Goal: Task Accomplishment & Management: Manage account settings

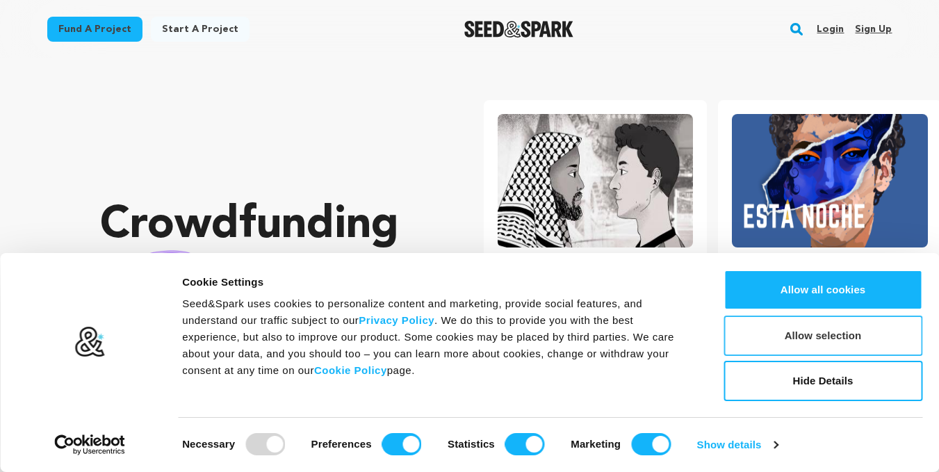
click at [825, 340] on button "Allow selection" at bounding box center [822, 336] width 199 height 40
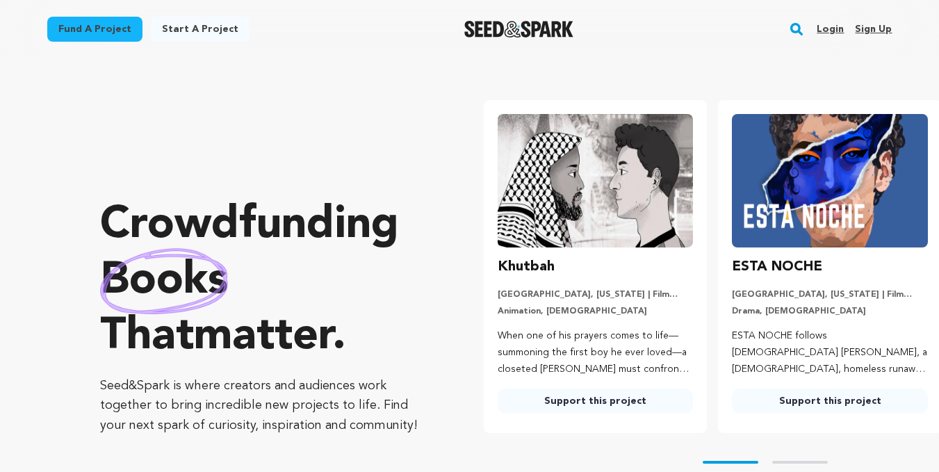
click at [867, 26] on link "Sign up" at bounding box center [873, 29] width 37 height 22
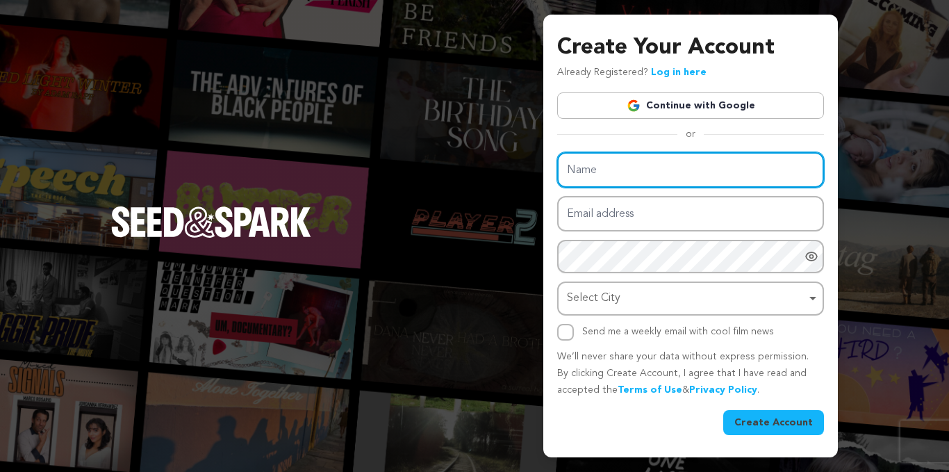
click at [671, 177] on input "Name" at bounding box center [690, 169] width 267 height 35
type input "Alerted security"
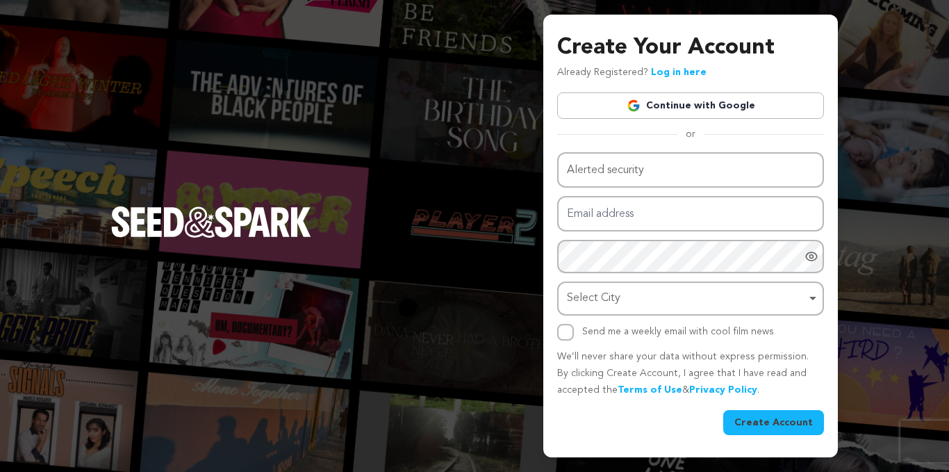
click at [673, 111] on link "Continue with Google" at bounding box center [690, 105] width 267 height 26
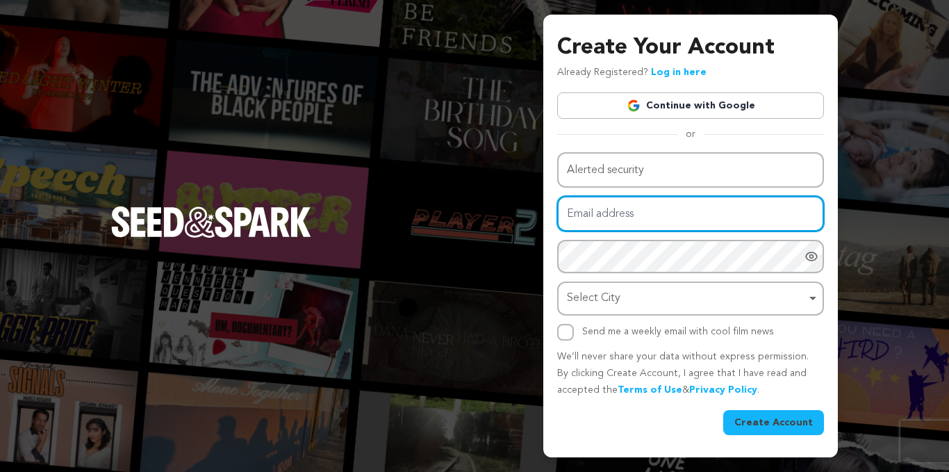
click at [670, 211] on input "Email address" at bounding box center [690, 213] width 267 height 35
type input "alerted6477@gmail.com"
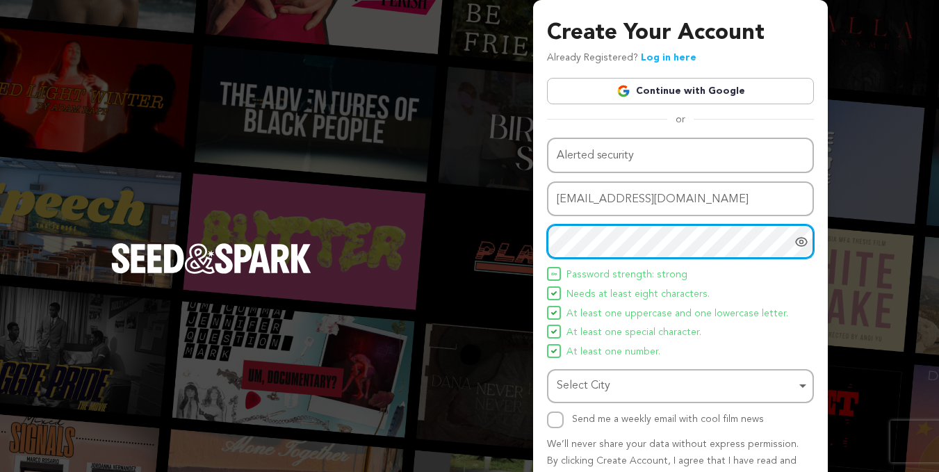
click at [547, 261] on div "Name Alerted security Email address alerted6477@gmail.com Password Password mus…" at bounding box center [680, 283] width 267 height 291
click at [635, 384] on div "Select City Remove item" at bounding box center [676, 386] width 239 height 20
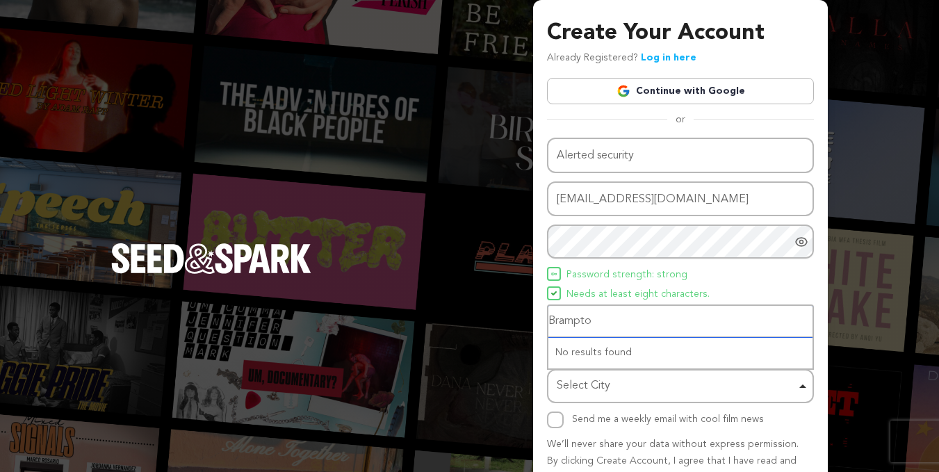
type input "Brampton"
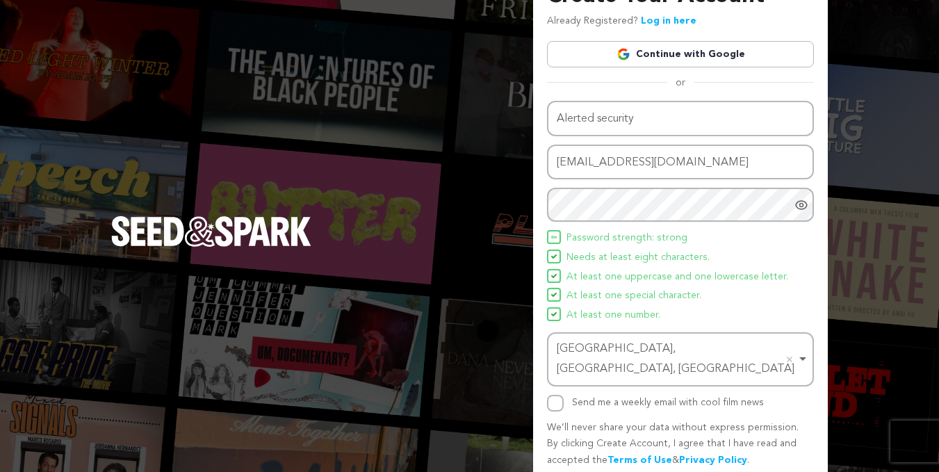
scroll to position [72, 0]
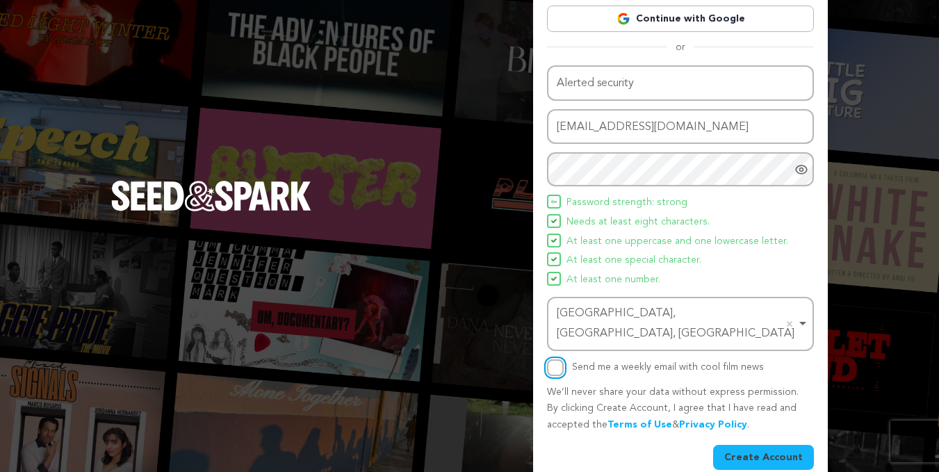
click at [555, 359] on input "Send me a weekly email with cool film news" at bounding box center [555, 367] width 17 height 17
checkbox input "true"
click at [758, 445] on button "Create Account" at bounding box center [763, 457] width 101 height 25
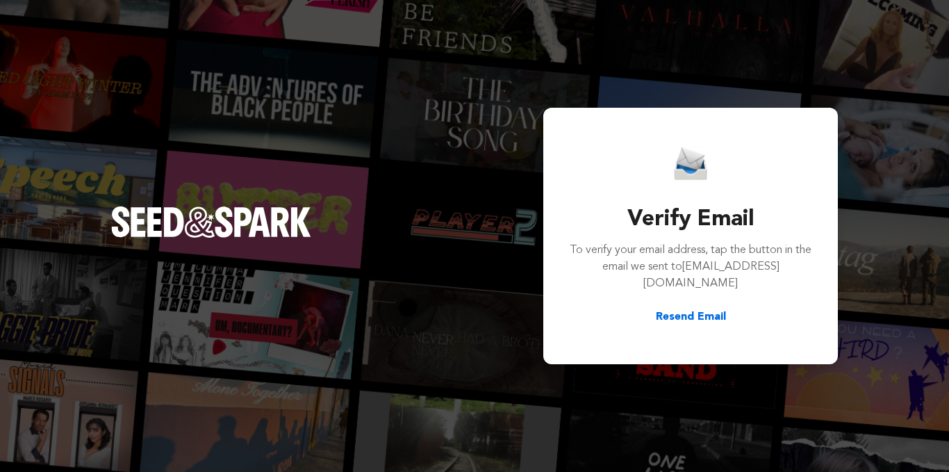
click at [674, 309] on button "Resend Email" at bounding box center [691, 317] width 70 height 17
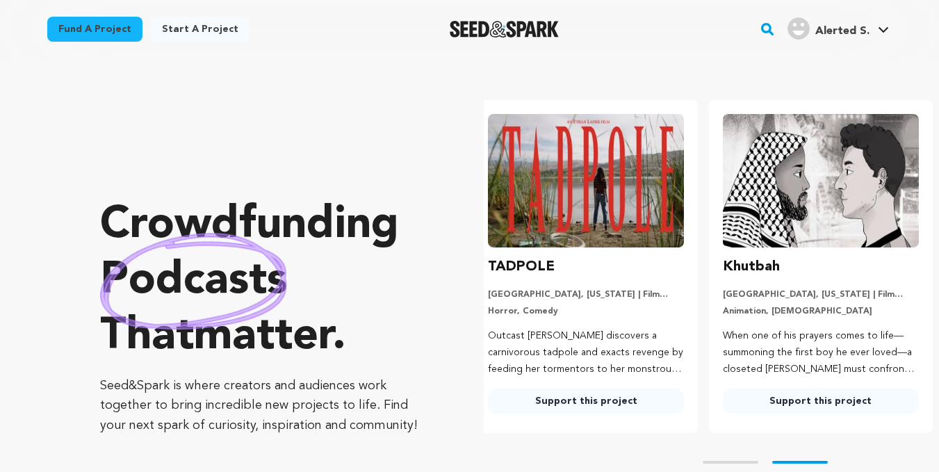
scroll to position [0, 246]
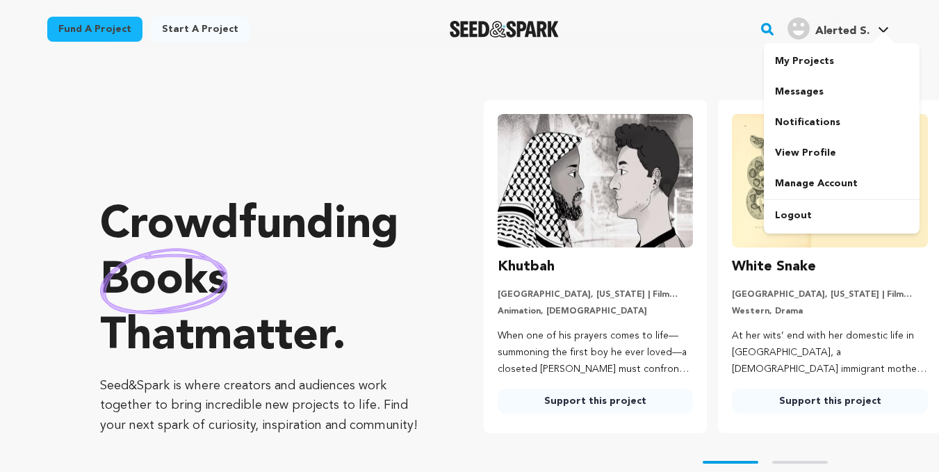
click at [869, 32] on div at bounding box center [883, 39] width 28 height 14
click at [814, 149] on link "View Profile" at bounding box center [842, 153] width 156 height 31
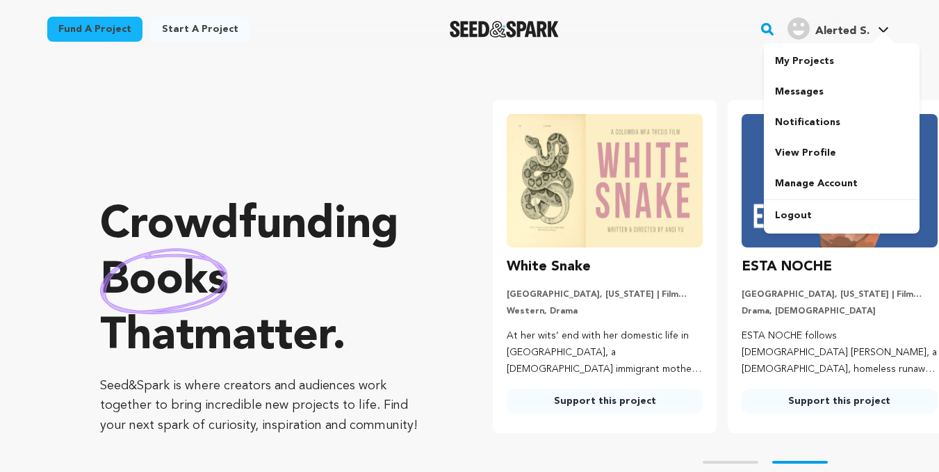
scroll to position [0, 246]
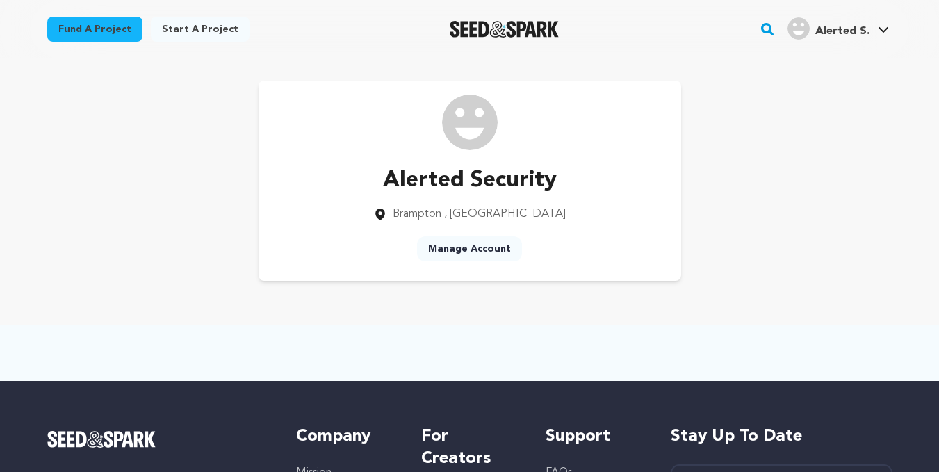
click at [486, 250] on link "Manage Account" at bounding box center [469, 248] width 105 height 25
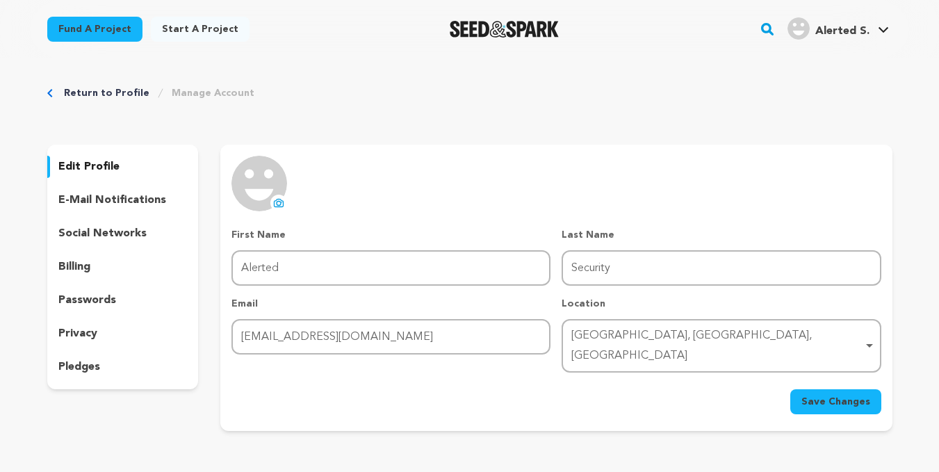
click at [279, 206] on icon at bounding box center [279, 203] width 9 height 8
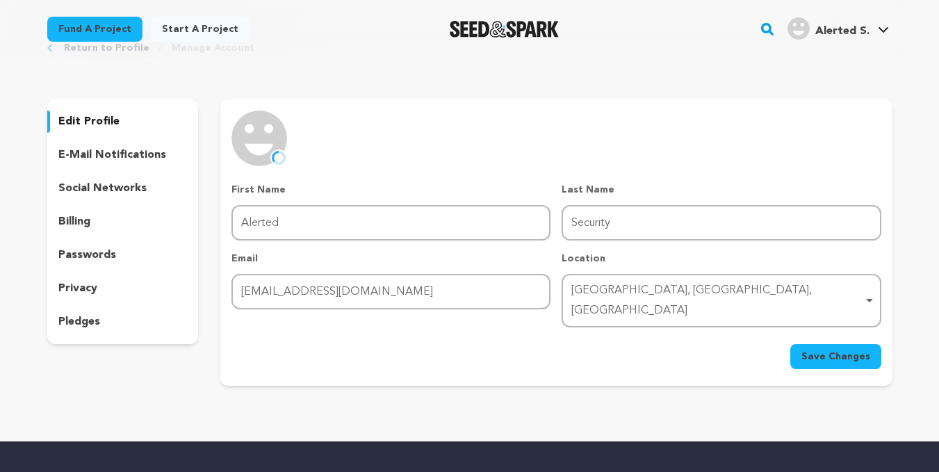
scroll to position [69, 0]
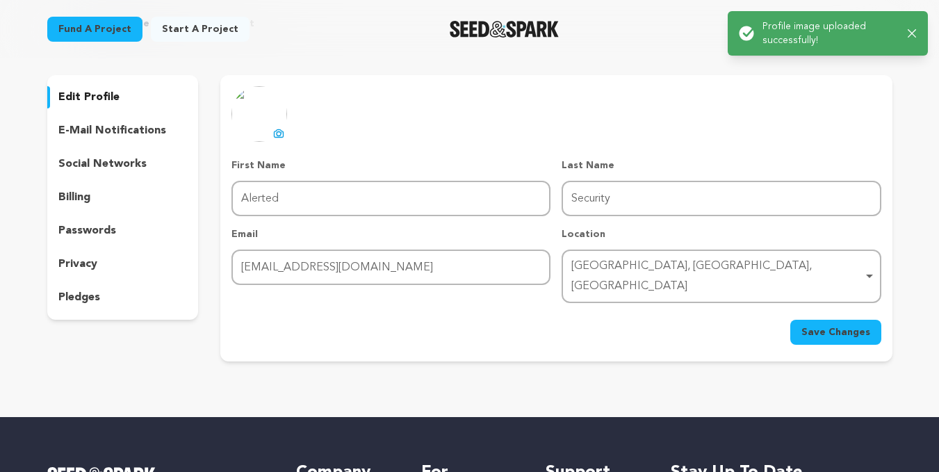
click at [657, 142] on div "uploading spinner upload profile image First Name First Name Alerted Last Name …" at bounding box center [555, 215] width 649 height 259
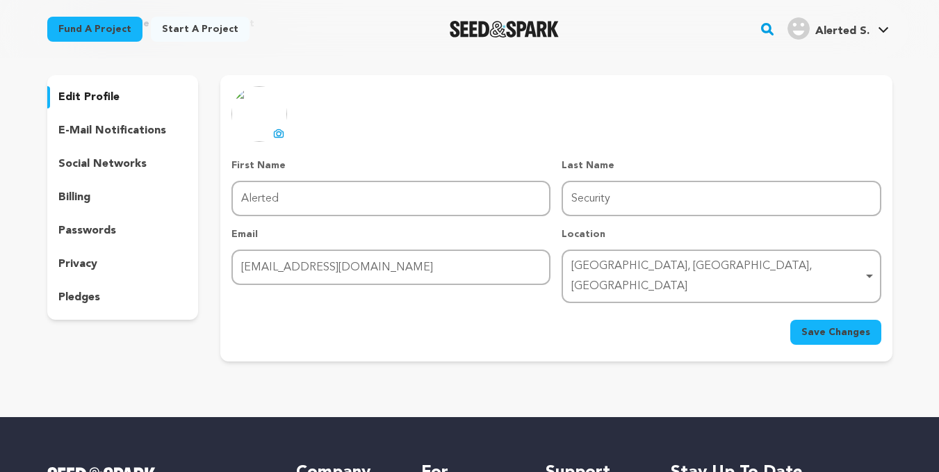
click at [841, 320] on button "Save Changes" at bounding box center [835, 332] width 91 height 25
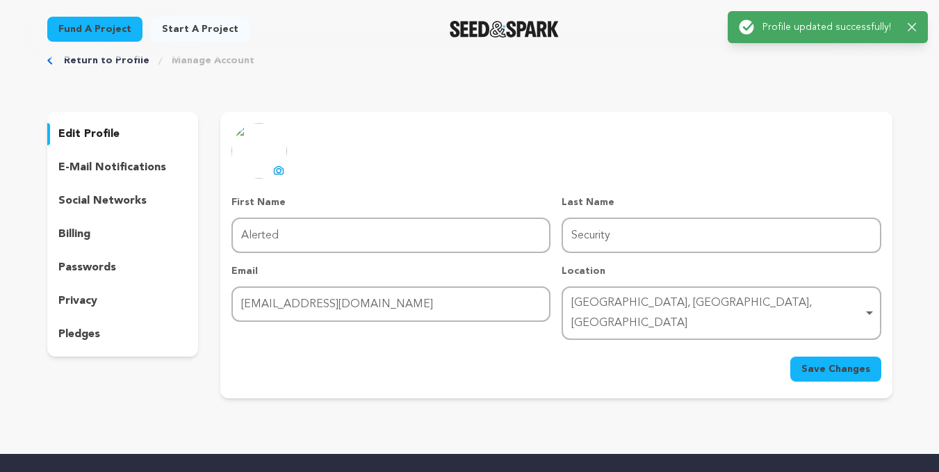
scroll to position [0, 0]
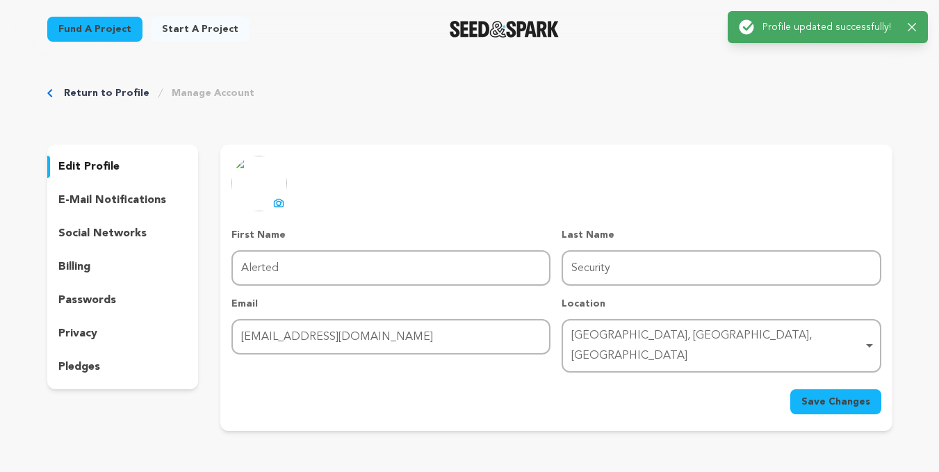
click at [915, 26] on icon "button" at bounding box center [912, 27] width 9 height 9
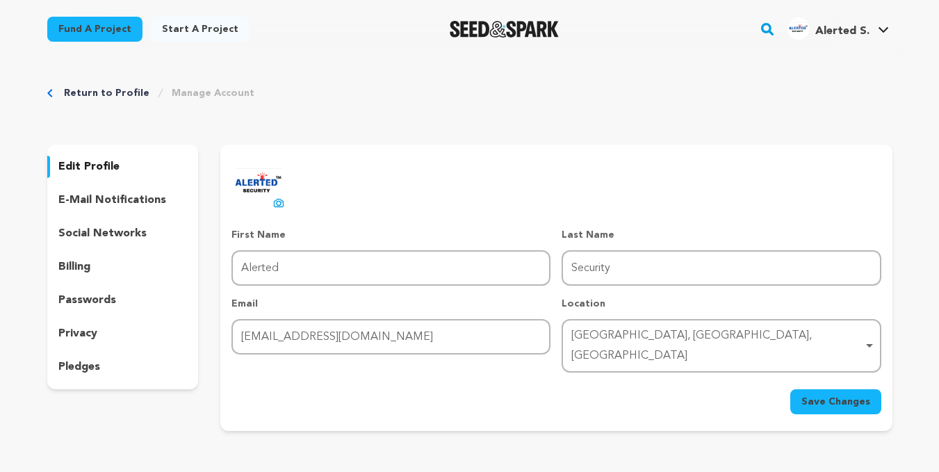
click at [218, 92] on link "Manage Account" at bounding box center [213, 93] width 83 height 14
click at [99, 97] on link "Return to Profile" at bounding box center [106, 93] width 85 height 14
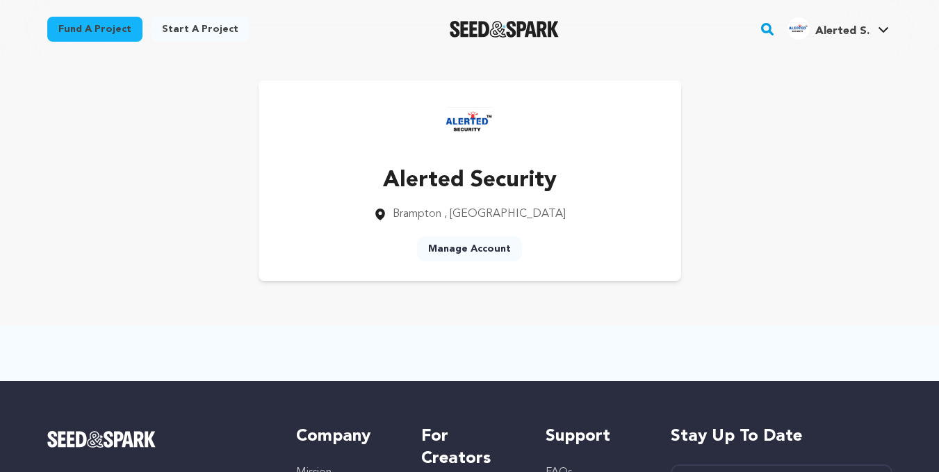
click at [489, 255] on link "Manage Account" at bounding box center [469, 248] width 105 height 25
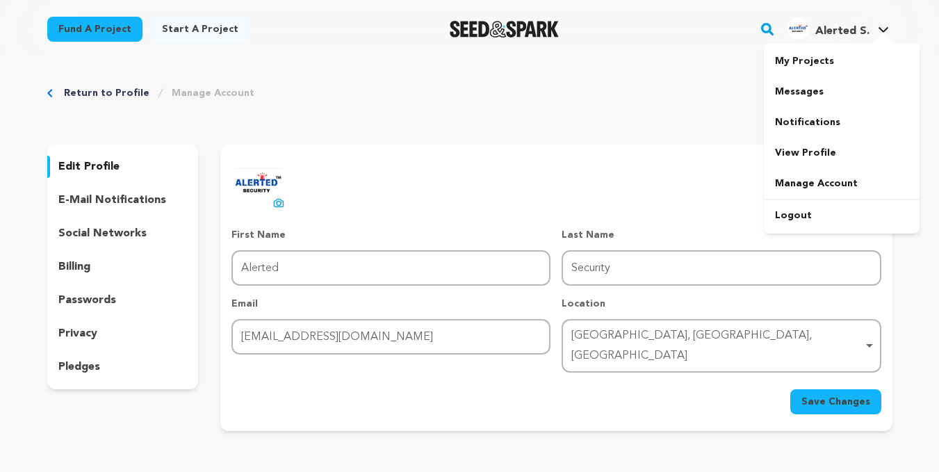
click at [872, 33] on div at bounding box center [883, 39] width 28 height 14
click at [85, 169] on p "edit profile" at bounding box center [88, 166] width 61 height 17
click at [120, 199] on p "e-mail notifications" at bounding box center [112, 200] width 108 height 17
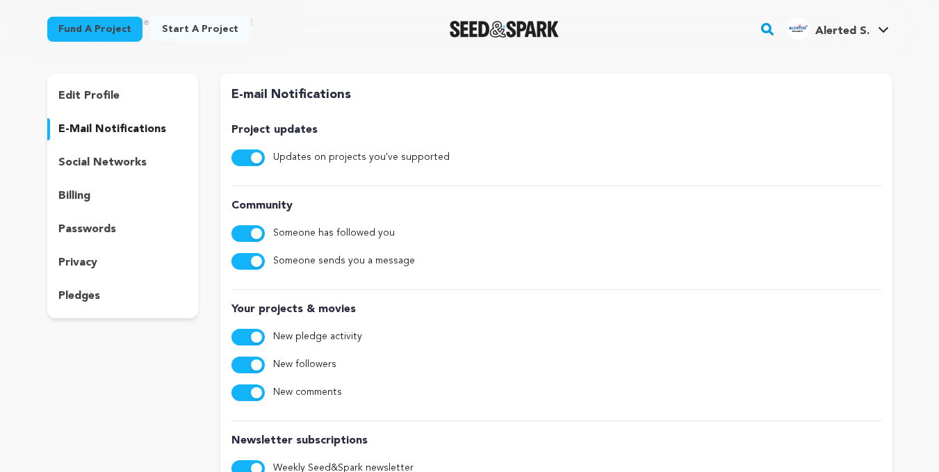
scroll to position [69, 0]
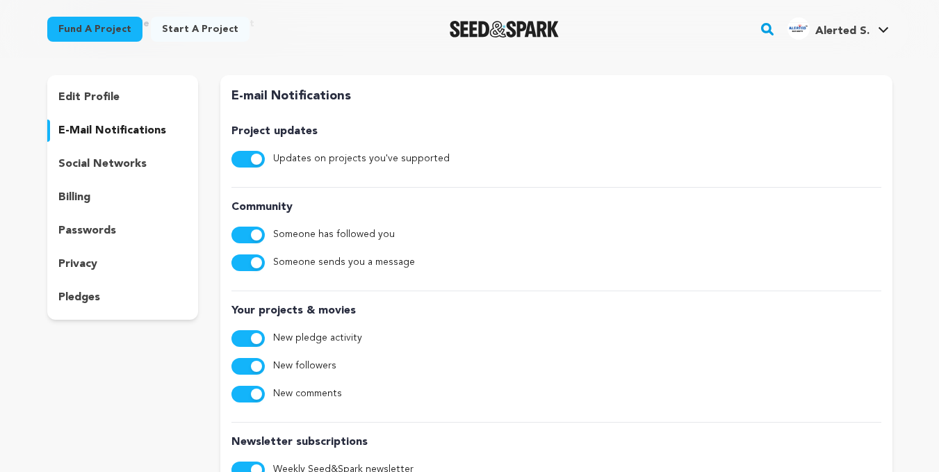
click at [91, 157] on p "social networks" at bounding box center [102, 164] width 88 height 17
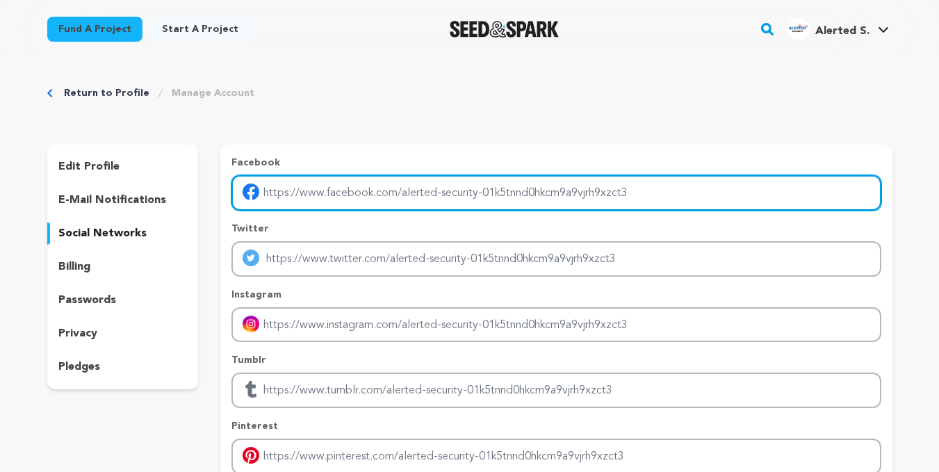
click at [417, 201] on input "Enter facebook profile link" at bounding box center [555, 192] width 649 height 35
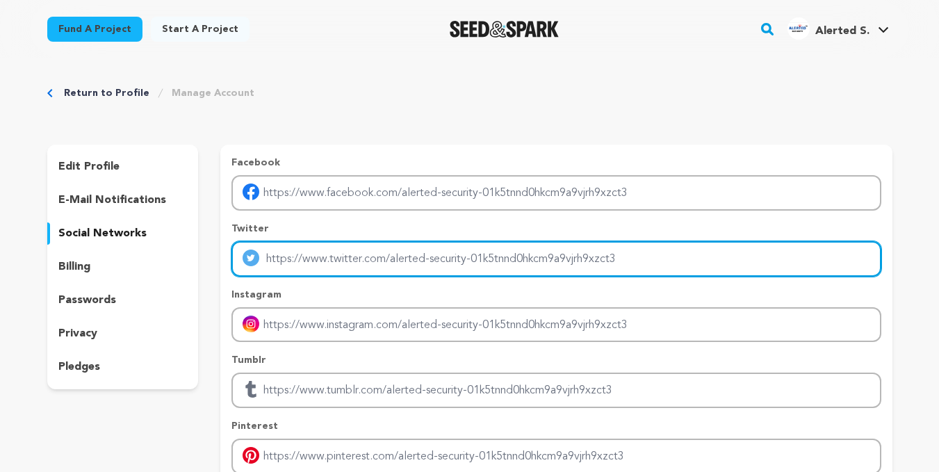
click at [400, 267] on input "Enter twitter profile link" at bounding box center [555, 258] width 649 height 35
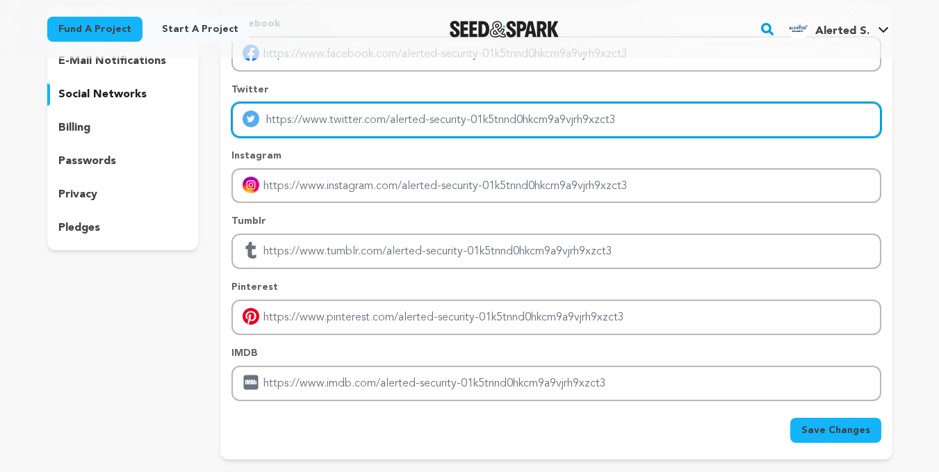
scroll to position [208, 0]
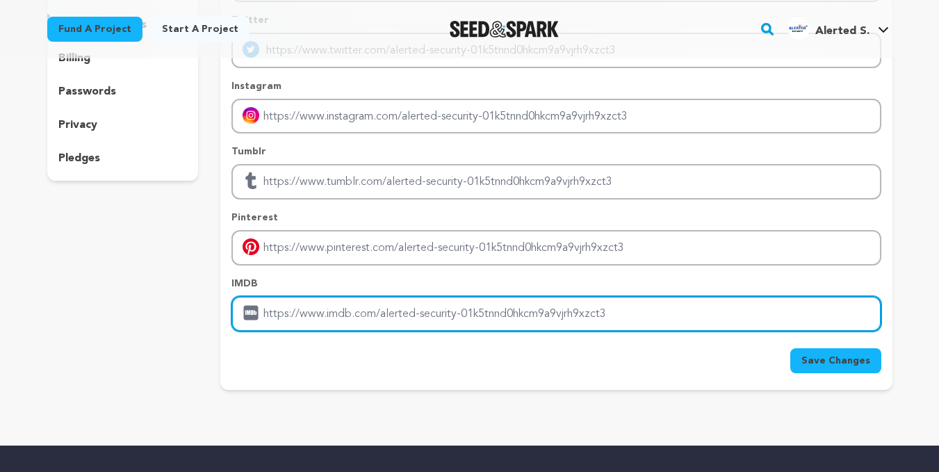
click at [373, 316] on input "Enter IMDB profile link" at bounding box center [555, 313] width 649 height 35
paste input "[URL][DOMAIN_NAME]"
type input "[URL][DOMAIN_NAME]"
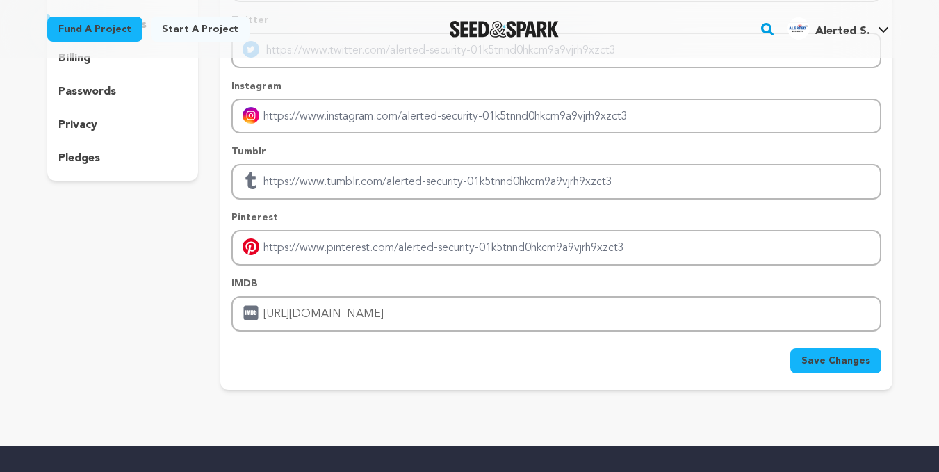
click at [865, 365] on span "Save Changes" at bounding box center [835, 361] width 69 height 14
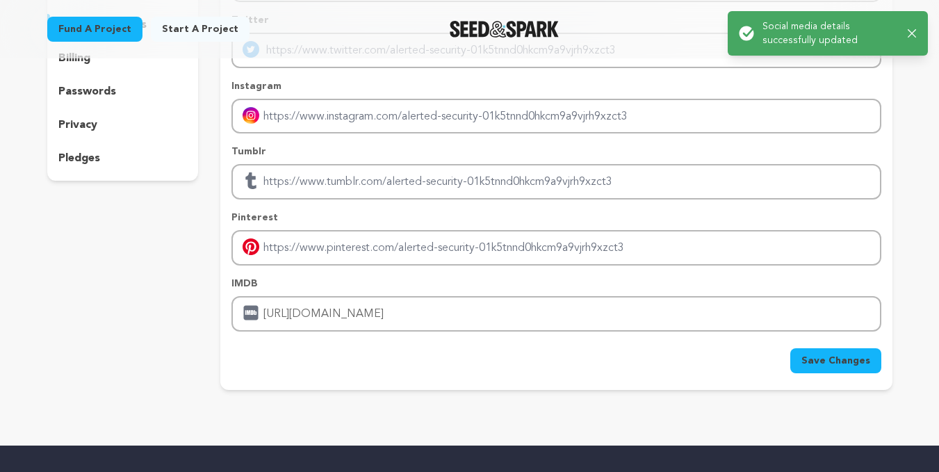
click at [908, 34] on icon "button" at bounding box center [912, 33] width 9 height 9
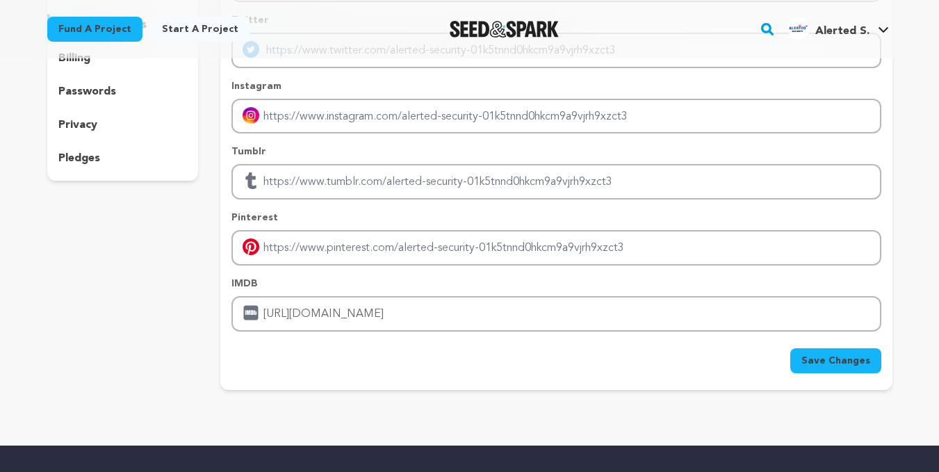
scroll to position [0, 0]
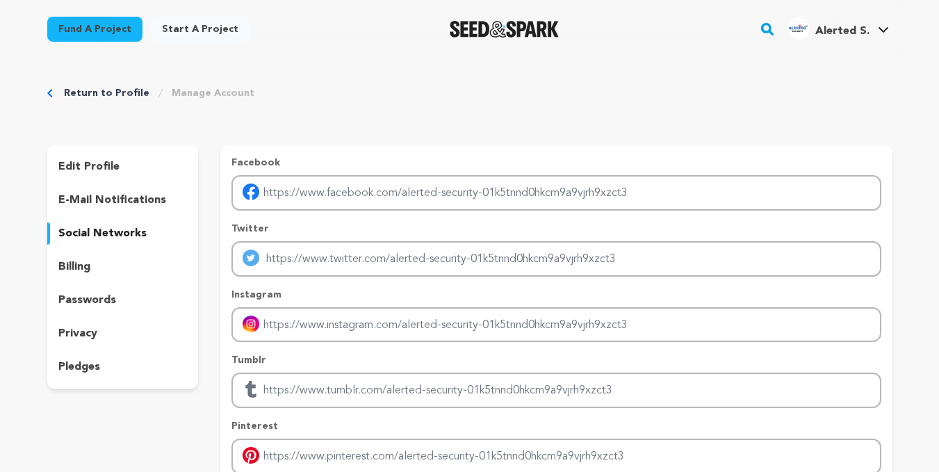
click at [102, 168] on p "edit profile" at bounding box center [88, 166] width 61 height 17
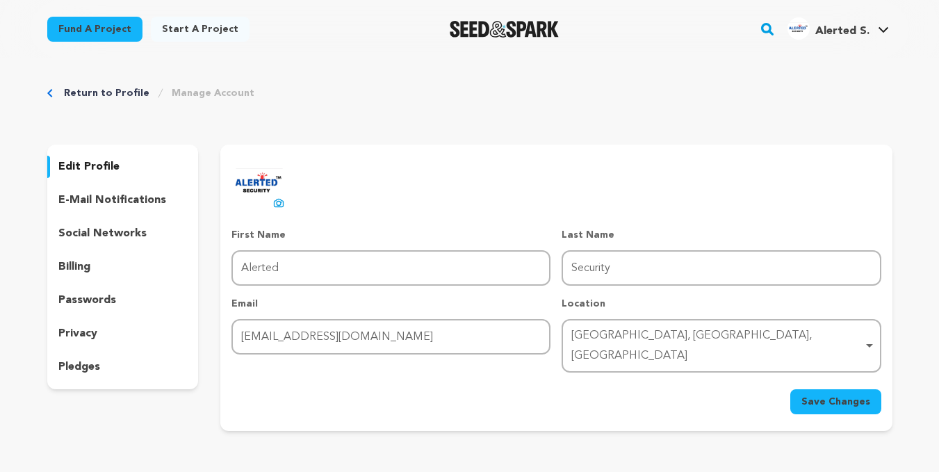
click at [74, 231] on p "social networks" at bounding box center [102, 233] width 88 height 17
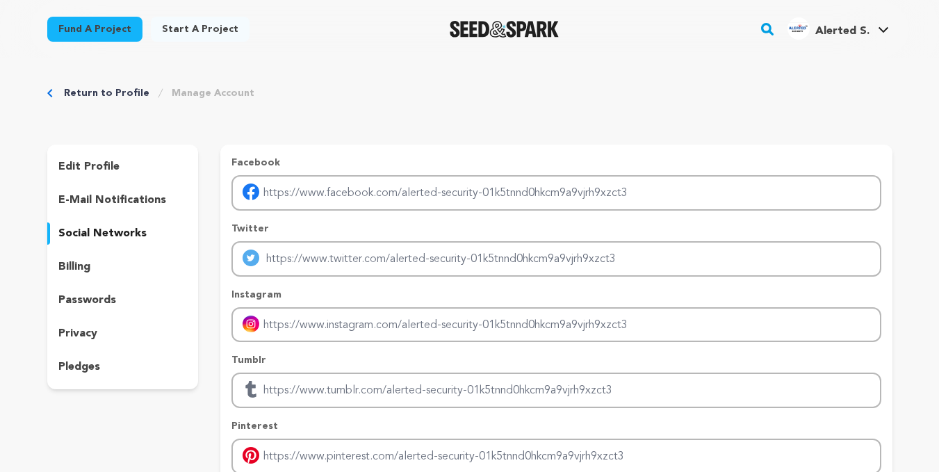
click at [107, 174] on p "edit profile" at bounding box center [88, 166] width 61 height 17
